Goal: Information Seeking & Learning: Learn about a topic

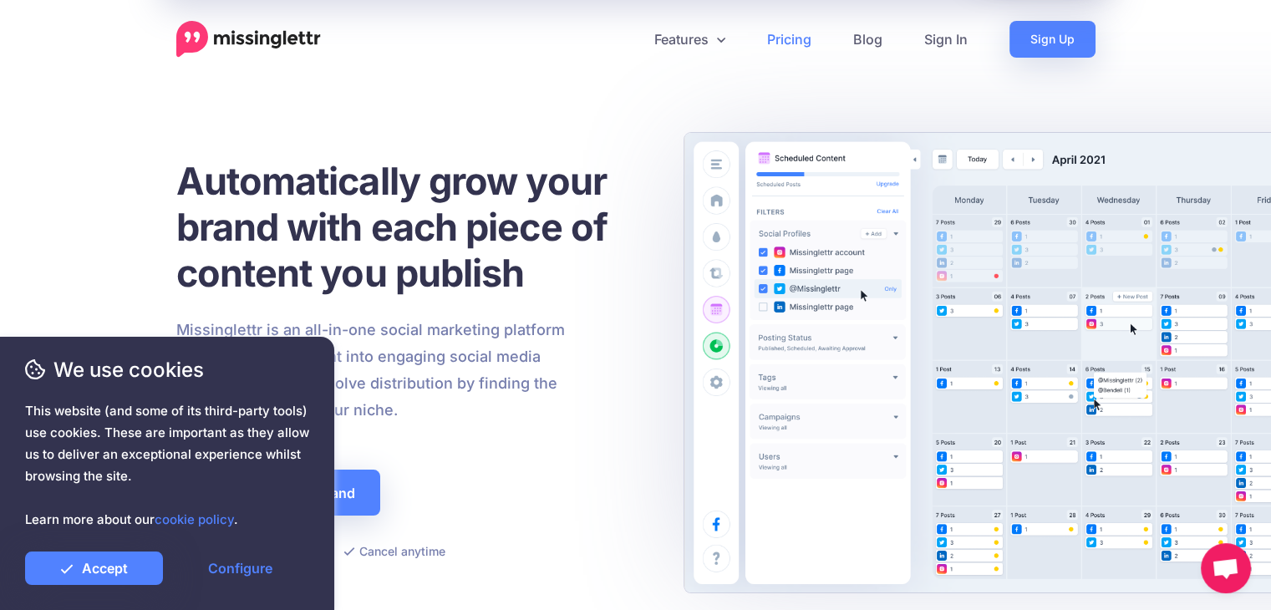
click at [791, 44] on link "Pricing" at bounding box center [789, 39] width 86 height 37
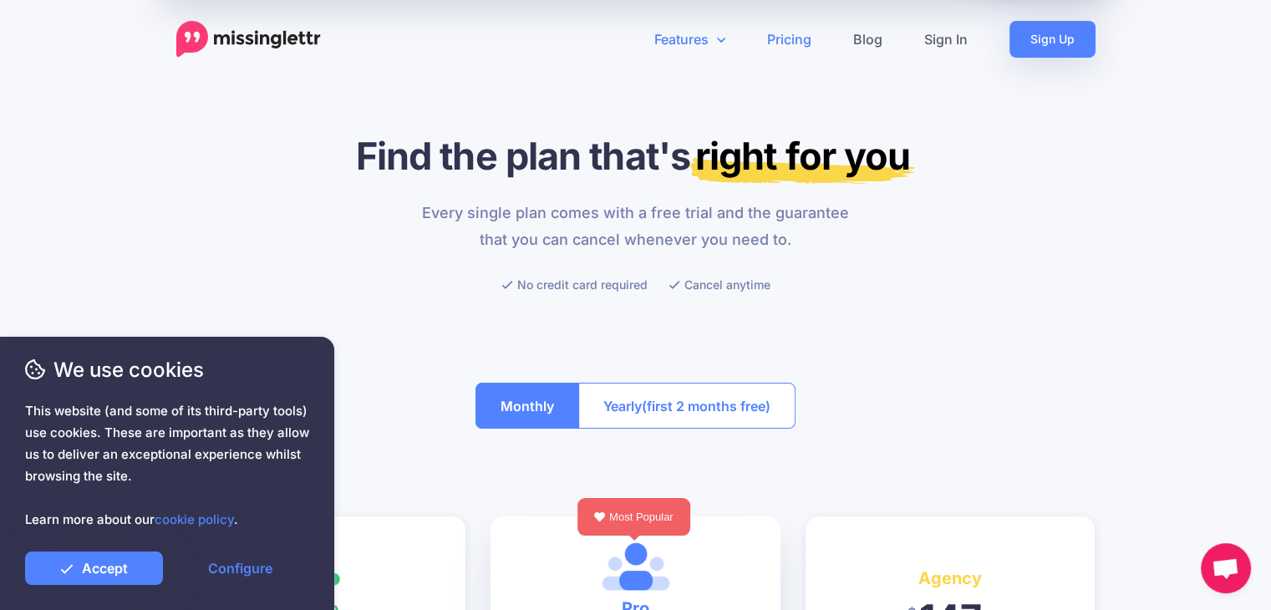
click at [707, 44] on link "Features" at bounding box center [690, 39] width 113 height 37
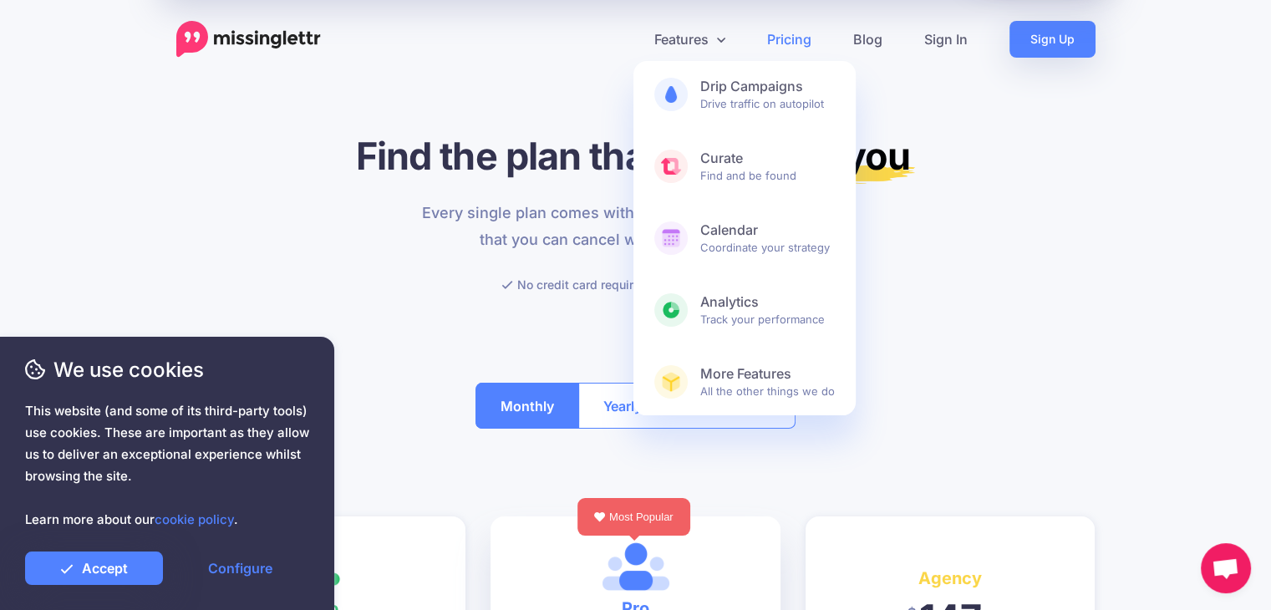
click at [1049, 313] on div at bounding box center [635, 326] width 919 height 63
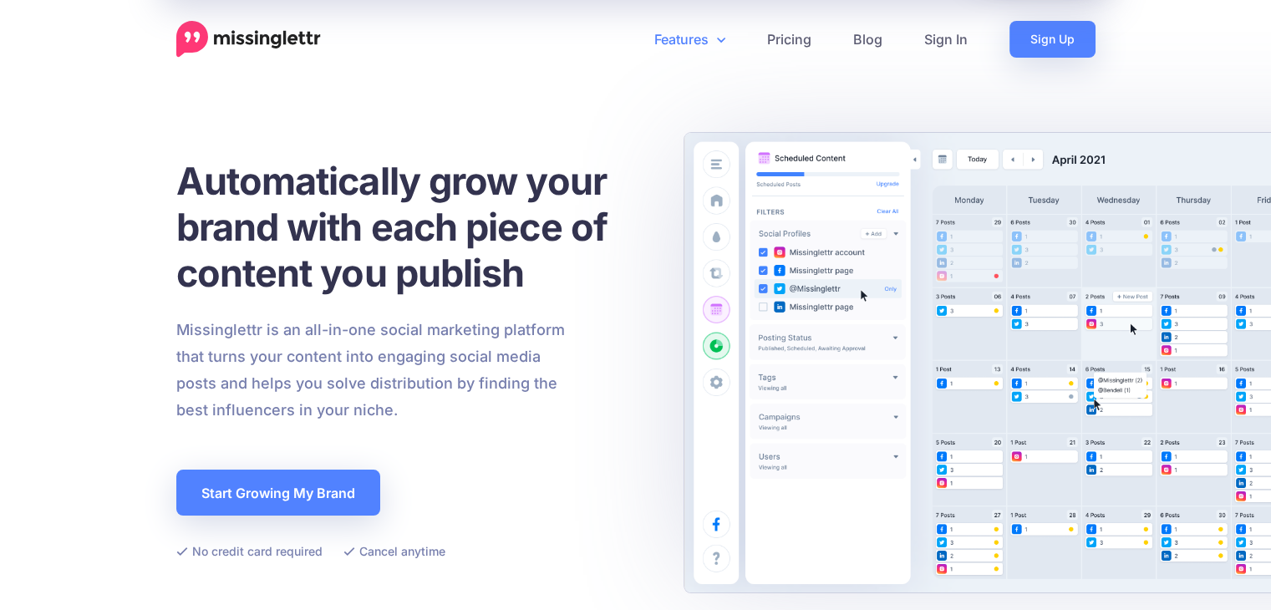
click at [700, 38] on link "Features" at bounding box center [690, 39] width 113 height 37
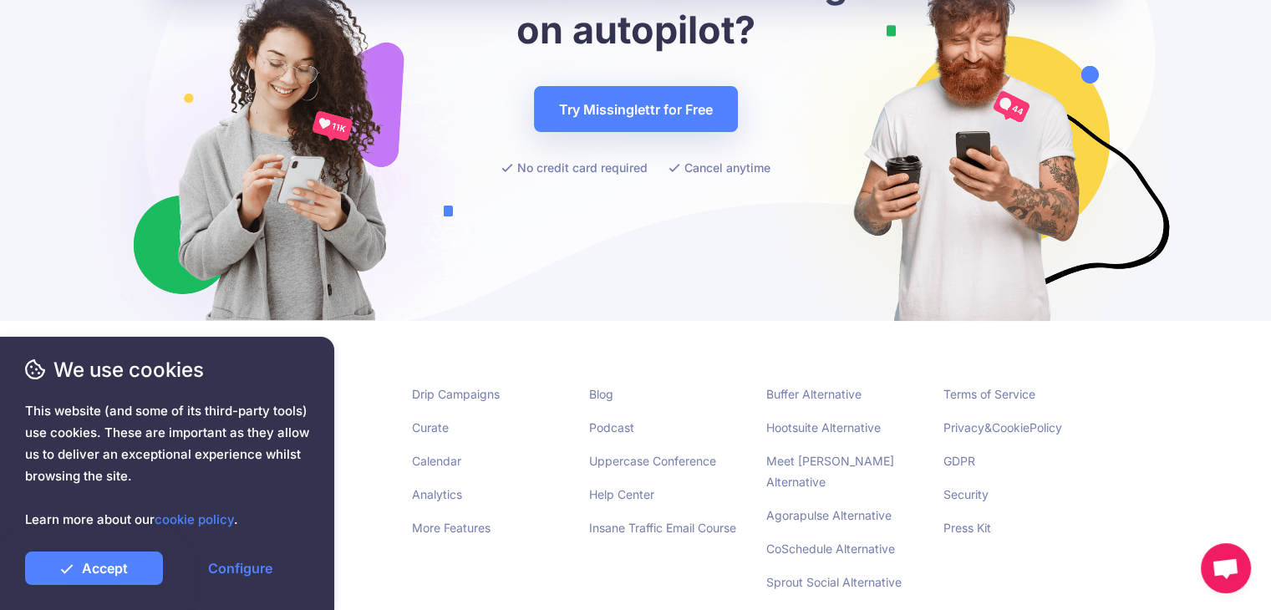
scroll to position [6598, 0]
